Goal: Task Accomplishment & Management: Manage account settings

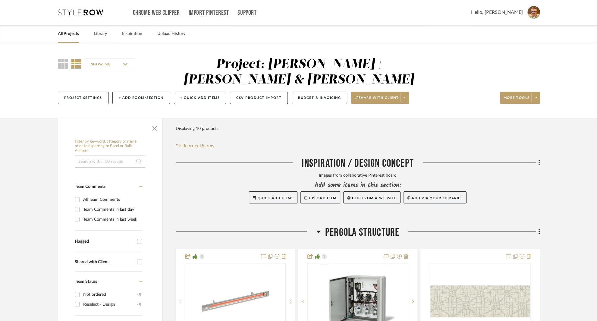
click at [62, 34] on link "All Projects" at bounding box center [68, 34] width 21 height 8
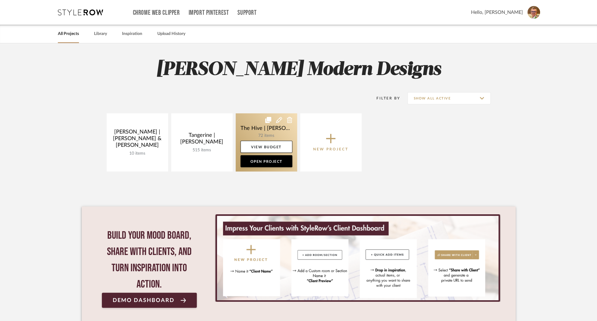
click at [244, 126] on link at bounding box center [266, 142] width 61 height 58
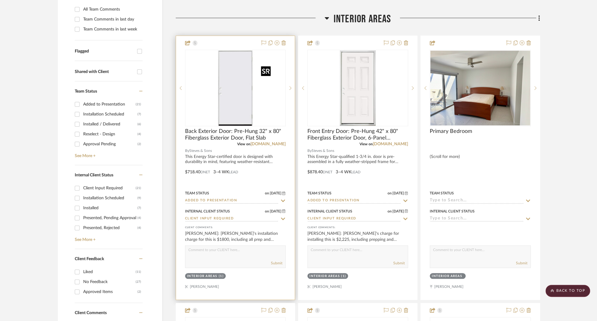
scroll to position [188, 0]
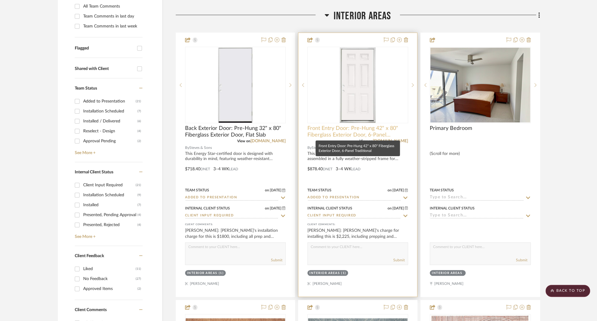
click at [329, 129] on span "Front Entry Door: Pre-Hung 42" x 80" Fiberglass Exterior Door, 6-Panel Traditio…" at bounding box center [357, 131] width 101 height 13
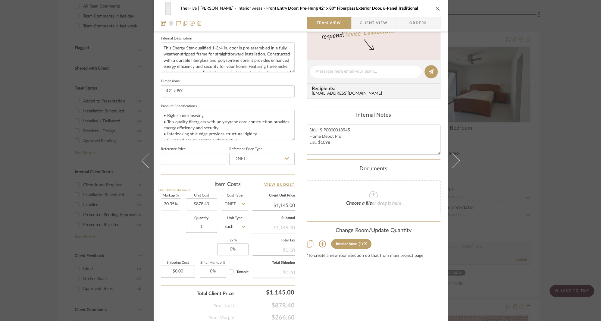
scroll to position [239, 0]
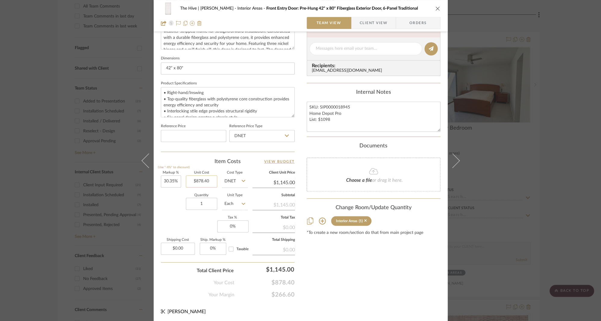
click at [197, 180] on input "$878.40" at bounding box center [201, 181] width 31 height 12
click at [197, 180] on input "878.40" at bounding box center [201, 181] width 31 height 12
type input "$1,098.00"
click at [168, 180] on input "4.28" at bounding box center [171, 181] width 20 height 12
type input "30%"
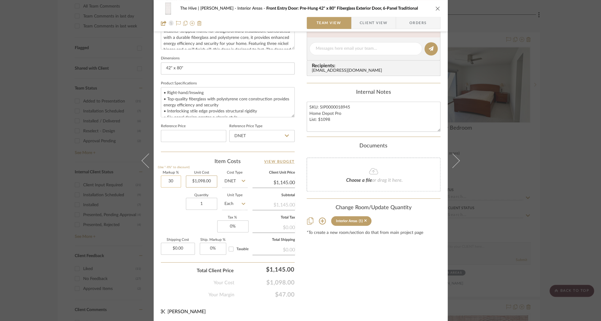
type input "1098.00"
type input "$1,427.40"
type input "$1,098.00"
click at [283, 183] on input "1427.40" at bounding box center [273, 182] width 42 height 9
type input "1430"
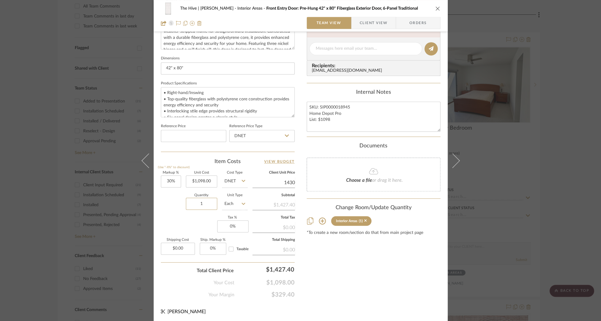
type input "30.24%"
type input "$1,430.00"
type input "$1,430.04"
click at [367, 22] on span "Client View" at bounding box center [374, 23] width 28 height 12
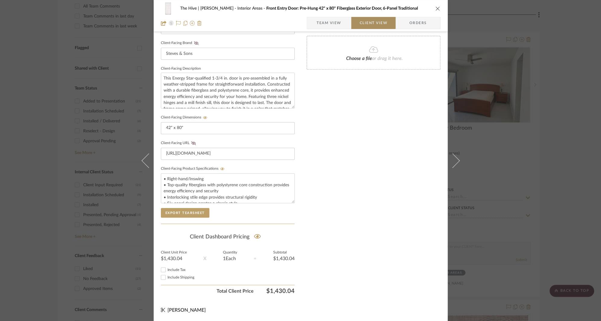
scroll to position [184, 0]
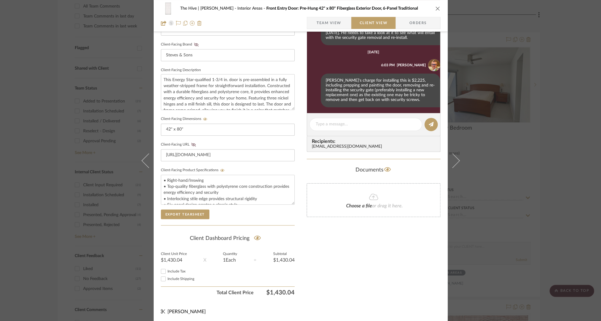
click at [341, 23] on span "Team View" at bounding box center [329, 23] width 44 height 12
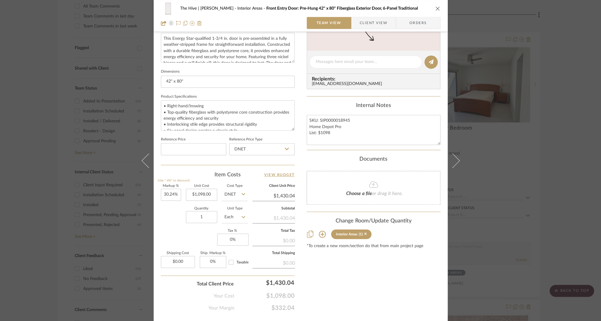
scroll to position [239, 0]
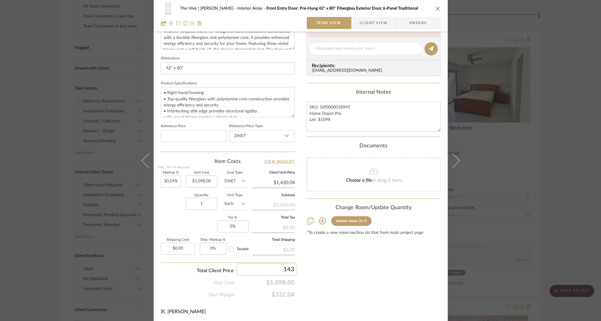
type input "1430"
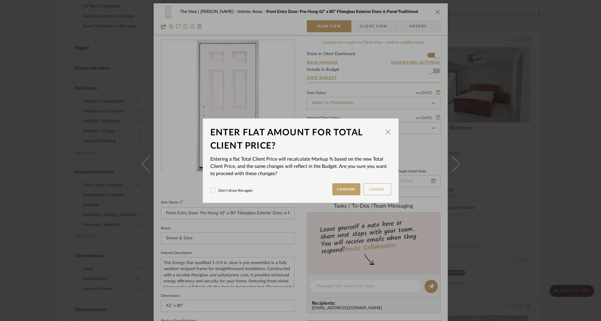
scroll to position [0, 0]
click at [334, 189] on button "Confirm" at bounding box center [346, 189] width 28 height 12
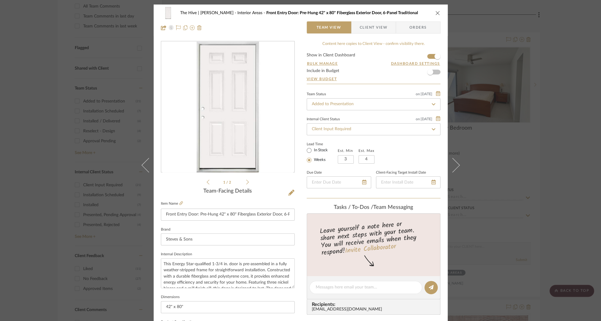
type input "30.23%"
type input "$1,430.00"
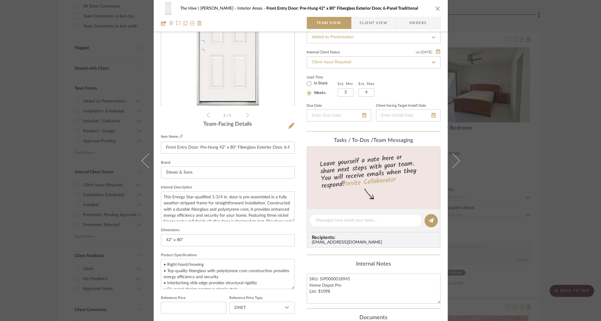
scroll to position [239, 0]
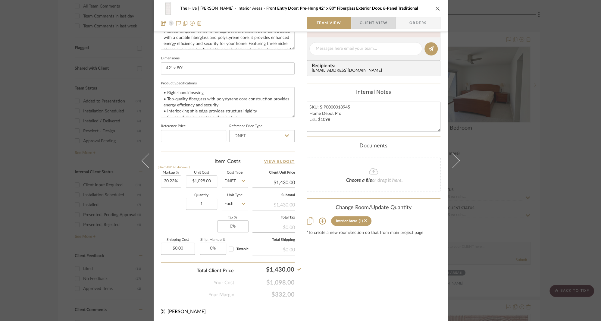
click at [367, 21] on span "Client View" at bounding box center [374, 23] width 28 height 12
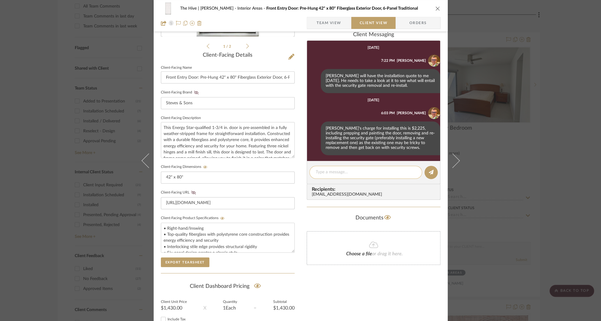
scroll to position [60, 0]
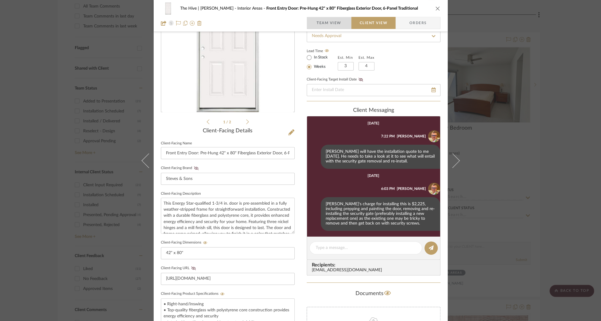
click at [332, 24] on span "Team View" at bounding box center [329, 23] width 25 height 12
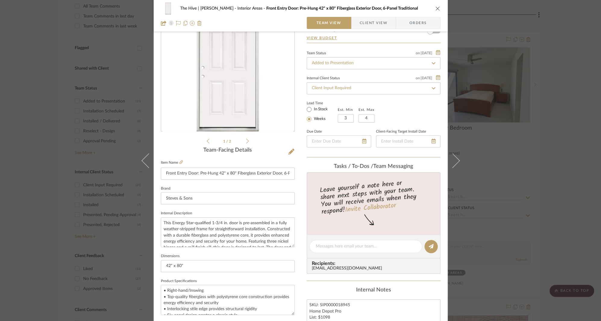
scroll to position [0, 0]
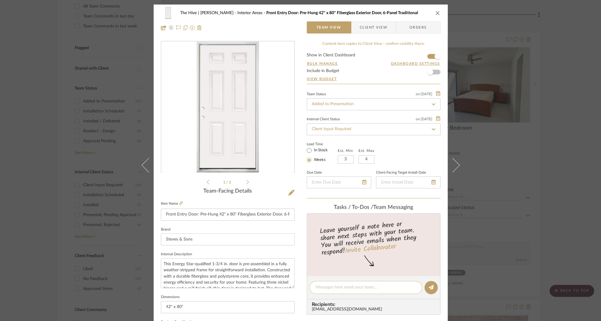
click at [330, 287] on textarea at bounding box center [366, 287] width 100 height 6
type textarea "Supplier price was increased [DATE]"
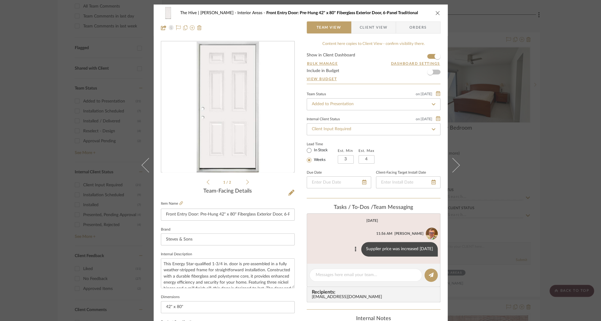
click at [405, 251] on div "Supplier price was increased [DATE]" at bounding box center [399, 249] width 76 height 14
click at [354, 251] on icon at bounding box center [355, 248] width 2 height 5
click at [316, 240] on span "Edit Message" at bounding box center [325, 241] width 25 height 5
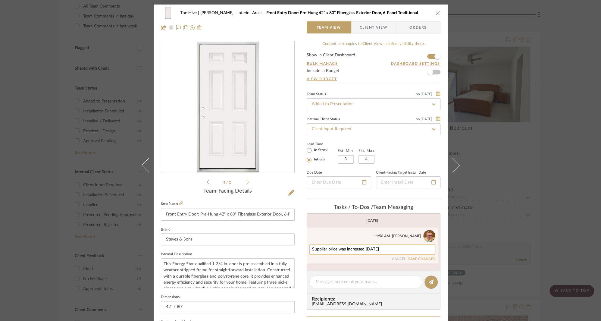
click at [390, 250] on textarea "Supplier price was increased [DATE]" at bounding box center [372, 249] width 120 height 5
type textarea "Supplier price was increased [DATE] (sale ended)"
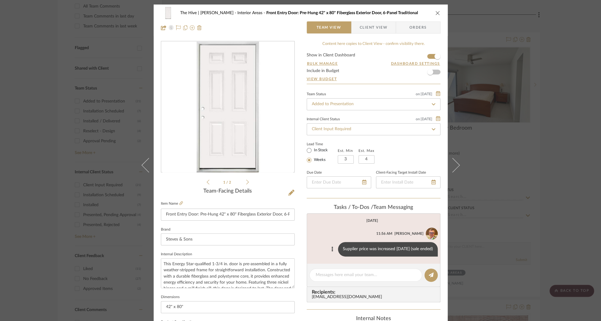
click at [373, 251] on div "Supplier price was increased [DATE] (sale ended)" at bounding box center [388, 249] width 100 height 14
copy list-of-messages "Supplier price was increased [DATE] (sale ended)"
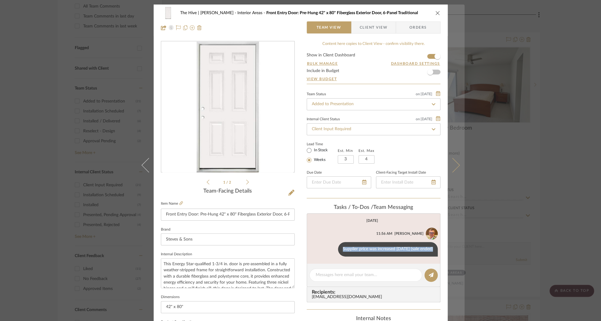
click at [453, 165] on icon at bounding box center [452, 165] width 14 height 14
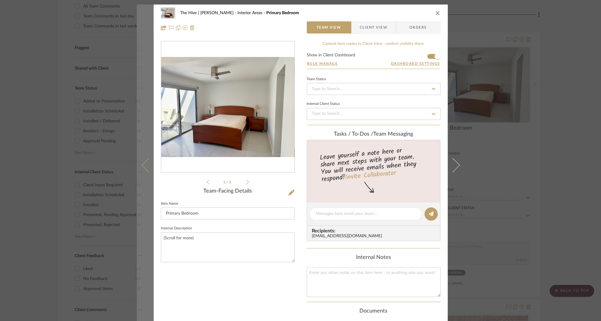
click at [145, 167] on icon at bounding box center [148, 165] width 14 height 14
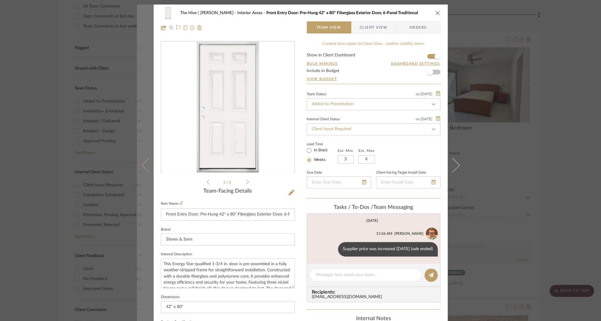
click at [142, 165] on icon at bounding box center [148, 165] width 14 height 14
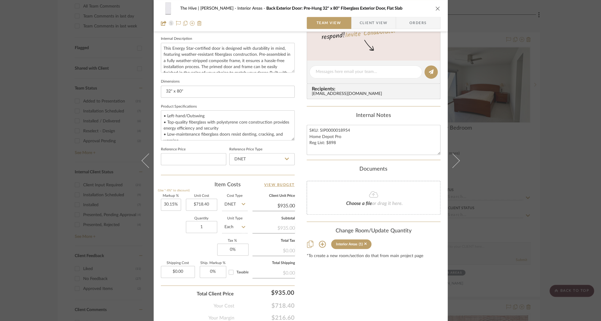
scroll to position [216, 0]
click at [334, 128] on textarea "SKU: SIP0000018954 Home Depot Pro Reg List: $898" at bounding box center [374, 139] width 134 height 30
click at [185, 160] on input at bounding box center [193, 158] width 65 height 12
type input "$898.00"
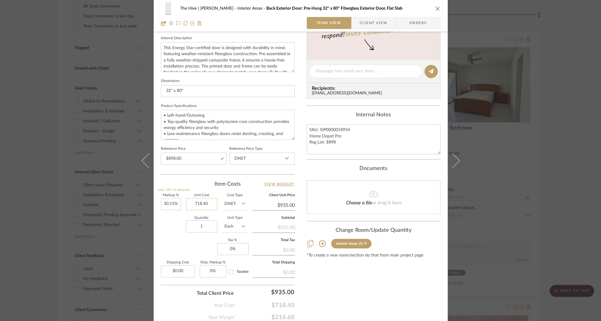
click at [195, 204] on input "718.40" at bounding box center [201, 204] width 31 height 12
type input "$898.00"
type input "$1,168.75"
click at [167, 204] on input "30.15" at bounding box center [171, 204] width 20 height 12
type input "30%"
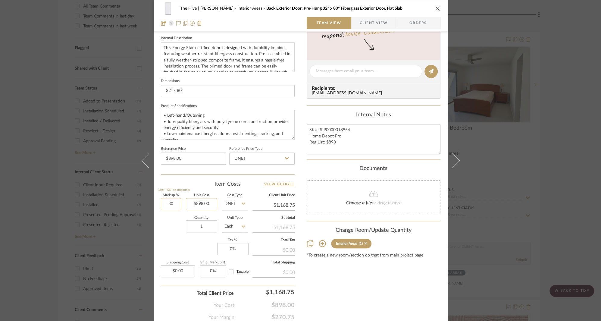
type input "898.00"
type input "$1,167.40"
type input "$898.00"
type input "1170"
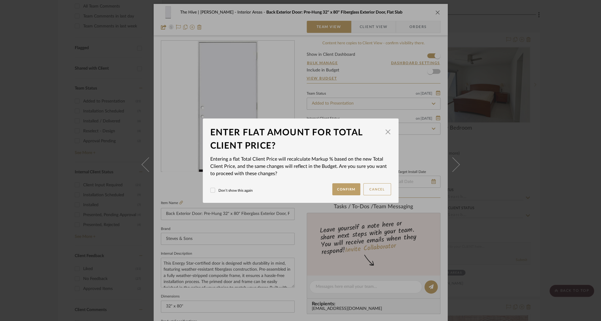
scroll to position [0, 0]
click at [351, 187] on button "Confirm" at bounding box center [346, 189] width 28 height 12
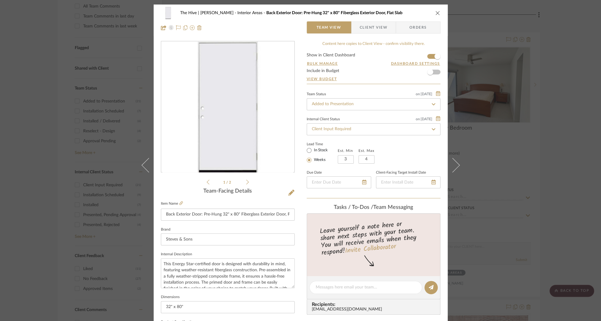
type input "30.28%"
type input "$1,170.00"
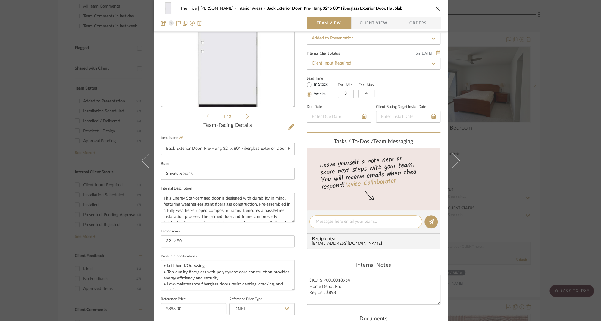
scroll to position [37, 0]
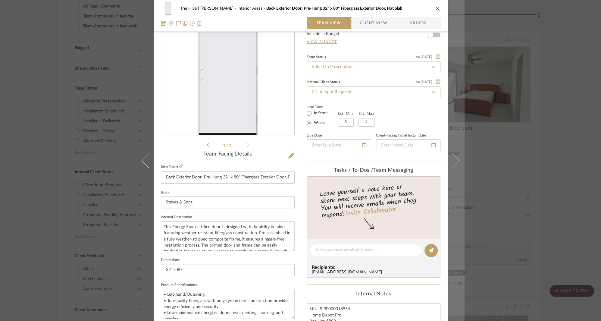
click at [456, 157] on button at bounding box center [456, 160] width 17 height 321
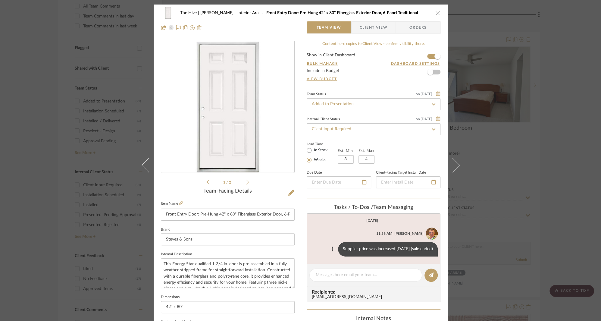
click at [362, 248] on div "Supplier price was increased [DATE] (sale ended)" at bounding box center [388, 249] width 100 height 14
copy list-of-messages "Supplier price was increased [DATE] (sale ended)"
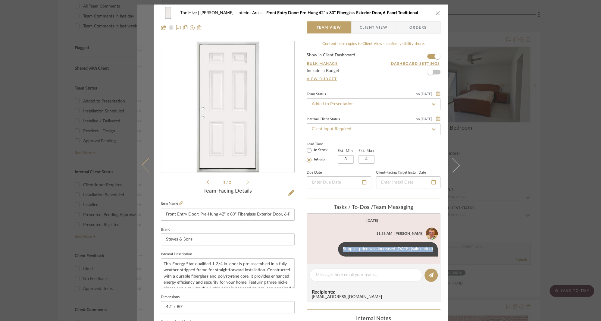
click at [141, 165] on icon at bounding box center [148, 165] width 14 height 14
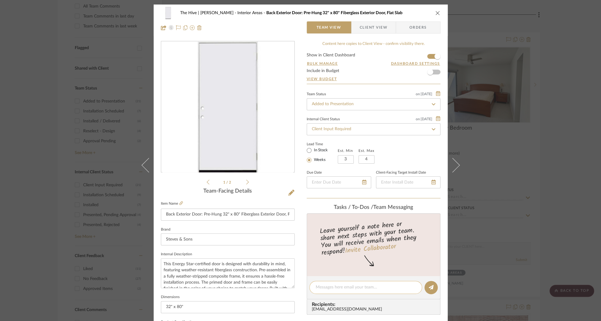
click at [338, 285] on textarea at bounding box center [366, 287] width 100 height 6
paste textarea "Supplier price was increased [DATE] (sale ended)"
type textarea "Supplier price was increased [DATE] (sale ended)"
click at [429, 285] on icon at bounding box center [431, 287] width 5 height 5
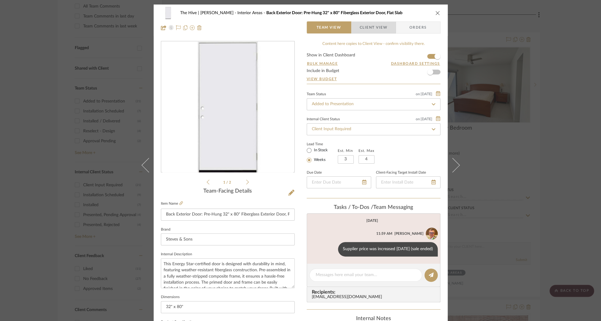
click at [374, 25] on span "Client View" at bounding box center [374, 27] width 28 height 12
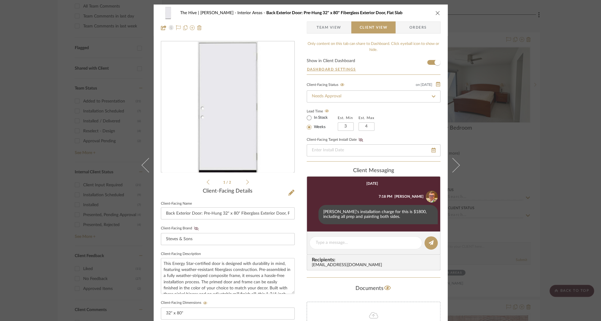
click at [329, 27] on span "Team View" at bounding box center [329, 27] width 25 height 12
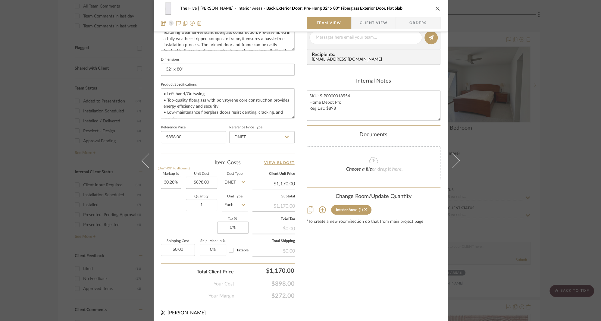
scroll to position [239, 0]
click at [285, 135] on icon at bounding box center [287, 135] width 4 height 2
click at [239, 164] on span "Retail" at bounding box center [238, 165] width 10 height 4
type input "Retail"
click at [337, 259] on div "Content here copies to Client View - confirm visibility there. Show in Client D…" at bounding box center [374, 50] width 134 height 496
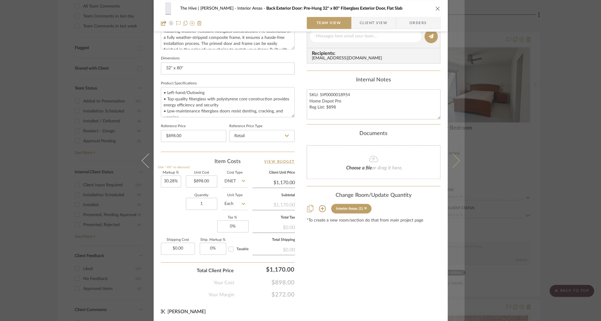
click at [454, 159] on icon at bounding box center [452, 160] width 14 height 14
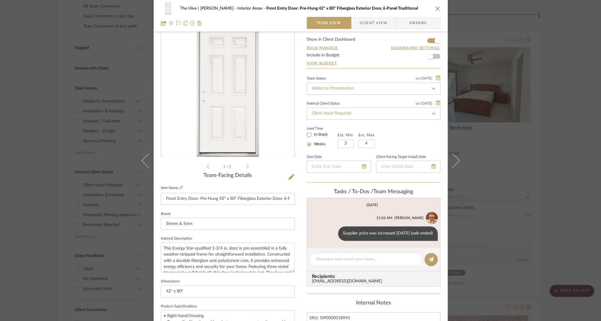
scroll to position [196, 0]
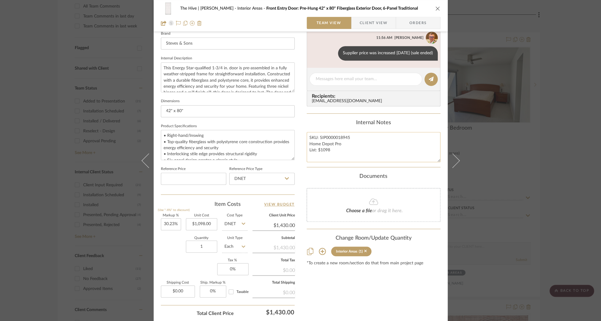
click at [329, 138] on textarea "SKU: SIP0000018945 Home Depot Pro List: $1098" at bounding box center [374, 147] width 134 height 30
click at [194, 179] on input at bounding box center [193, 179] width 65 height 12
type input "$1,098.00"
click at [245, 180] on input "DNET" at bounding box center [261, 179] width 65 height 12
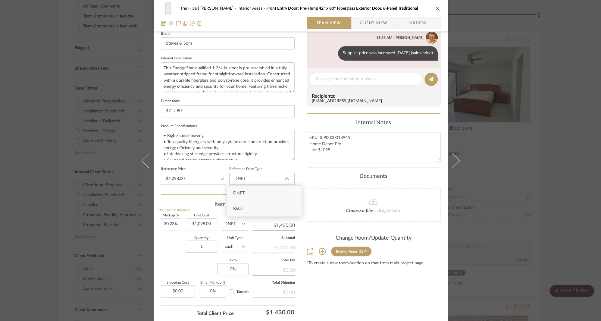
click at [242, 209] on span "Retail" at bounding box center [238, 208] width 10 height 4
type input "Retail"
click at [435, 7] on icon "close" at bounding box center [437, 8] width 5 height 5
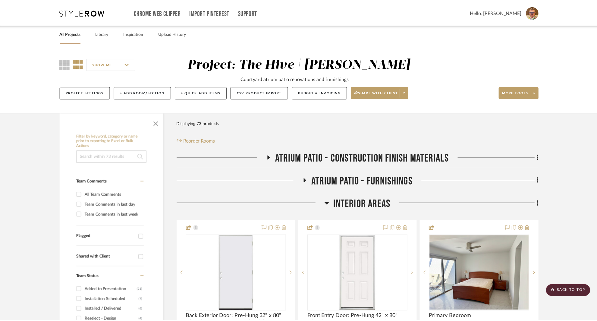
scroll to position [188, 0]
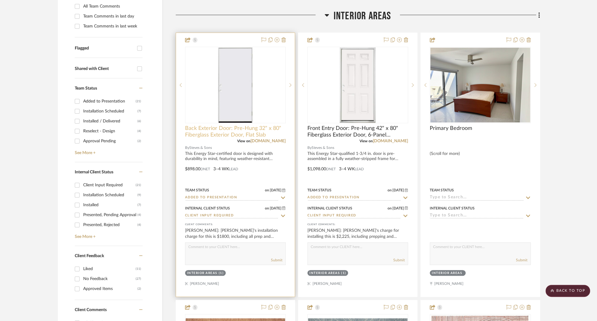
click at [206, 133] on span "Back Exterior Door: Pre-Hung 32" x 80" Fiberglass Exterior Door, Flat Slab" at bounding box center [235, 131] width 101 height 13
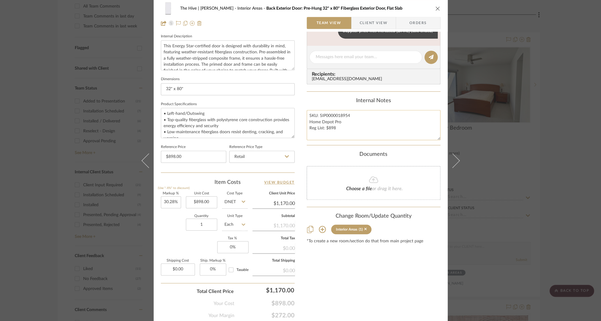
scroll to position [239, 0]
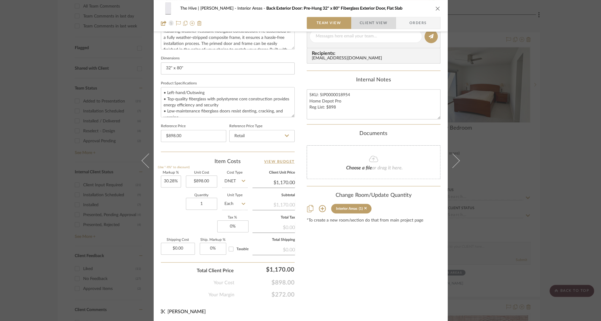
click at [373, 21] on span "Client View" at bounding box center [374, 23] width 28 height 12
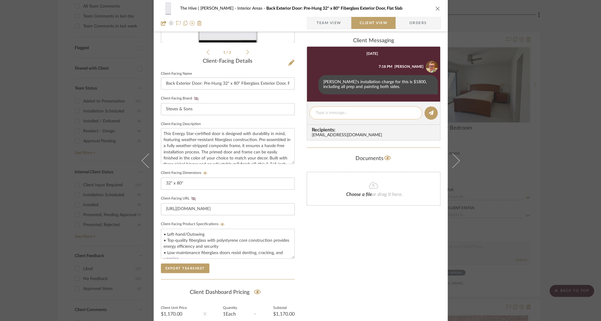
scroll to position [0, 0]
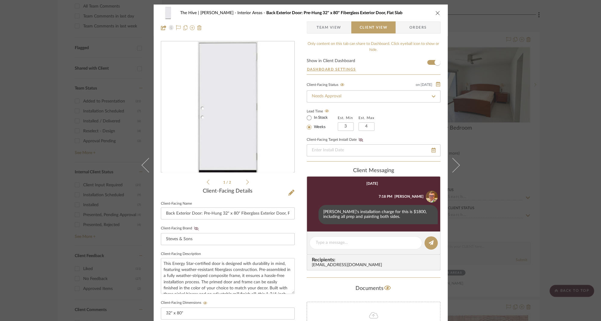
click at [435, 14] on icon "close" at bounding box center [437, 13] width 5 height 5
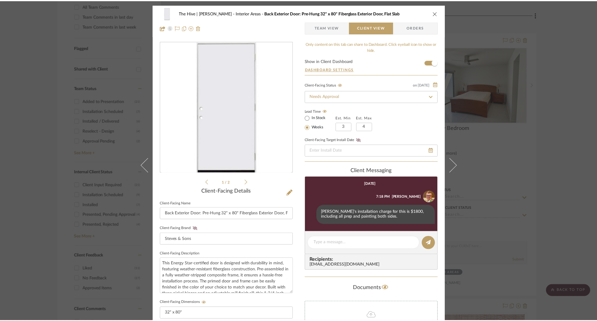
scroll to position [188, 0]
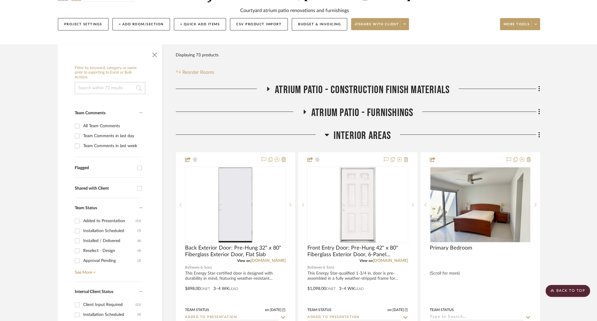
scroll to position [0, 0]
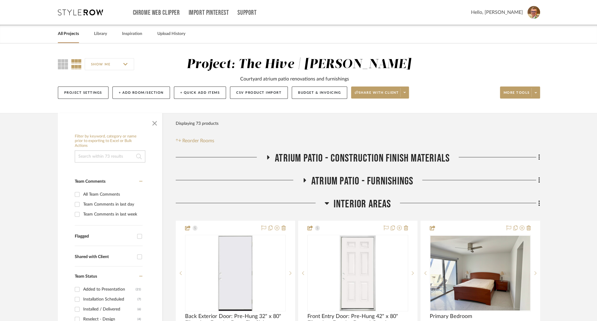
click at [72, 35] on link "All Projects" at bounding box center [68, 34] width 21 height 8
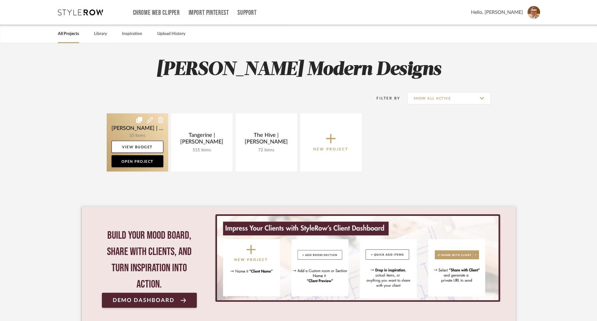
click at [123, 125] on link at bounding box center [137, 142] width 61 height 58
